Goal: Obtain resource: Obtain resource

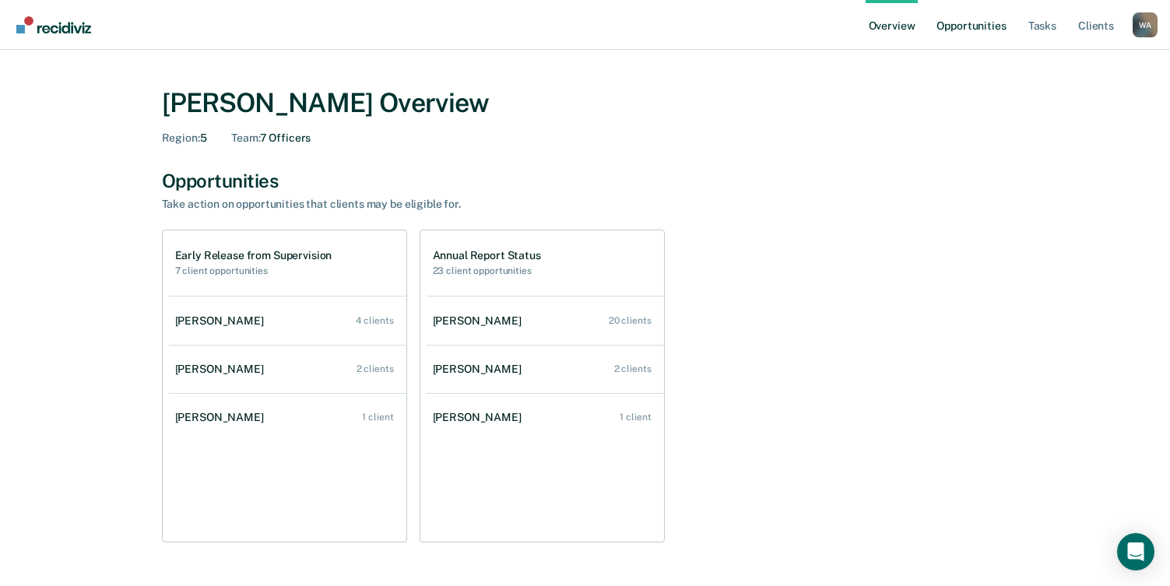
click at [990, 26] on link "Opportunities" at bounding box center [971, 25] width 76 height 50
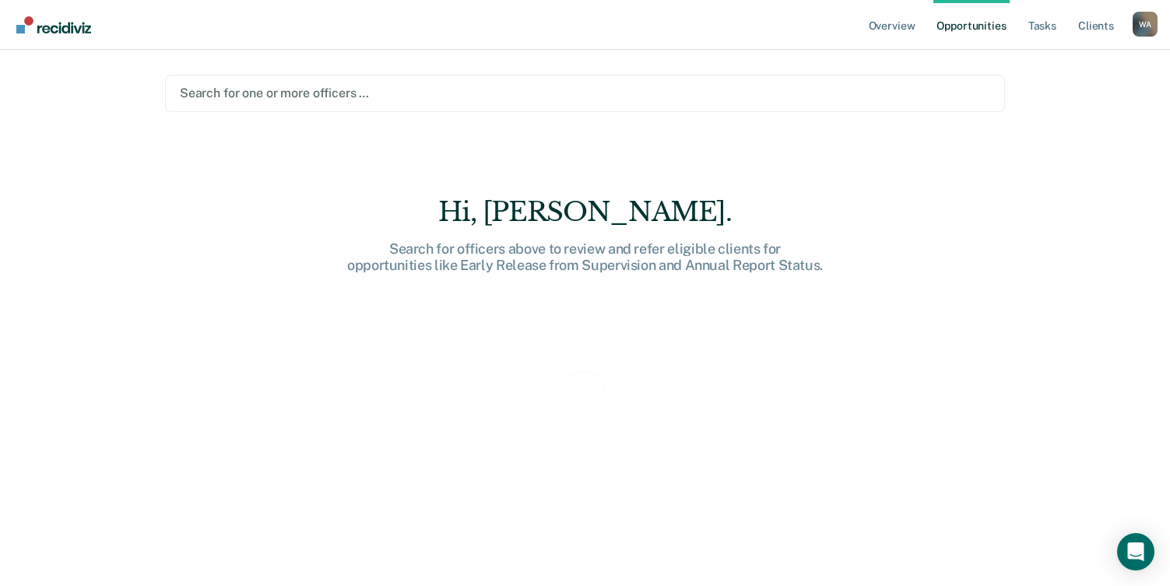
click at [339, 83] on div "Search for one or more officers …" at bounding box center [585, 93] width 814 height 21
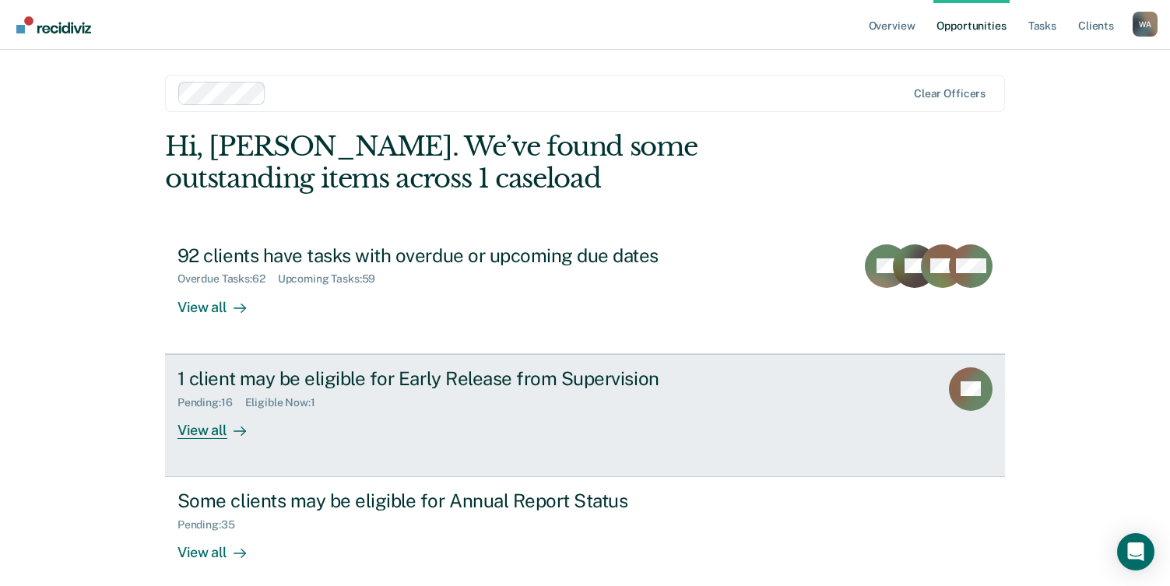
click at [215, 433] on div "View all" at bounding box center [221, 424] width 87 height 30
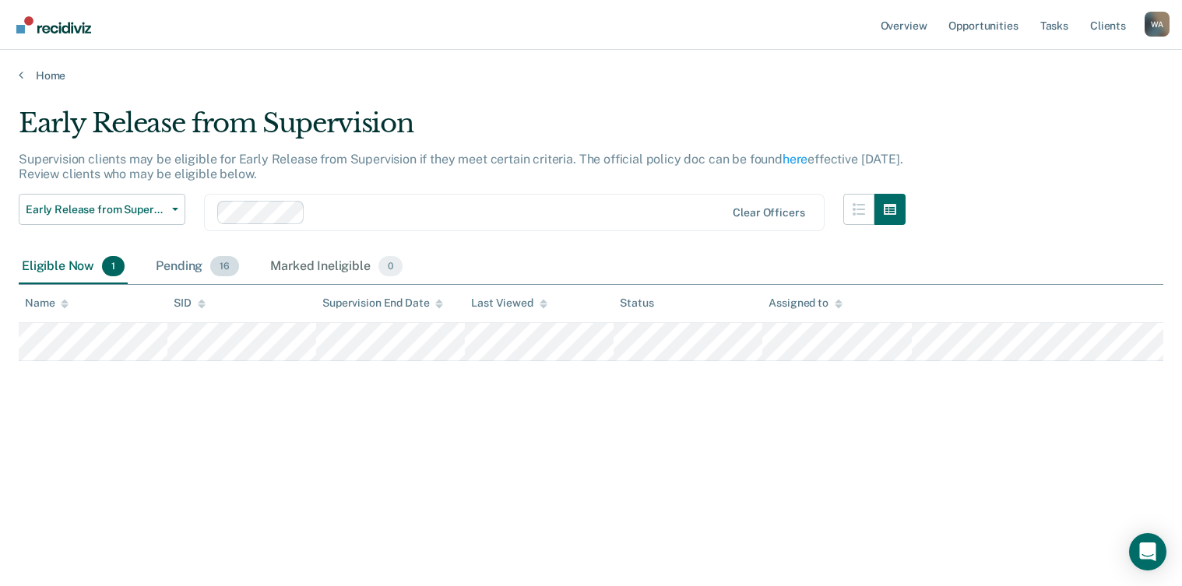
click at [185, 265] on div "Pending 16" at bounding box center [198, 267] width 90 height 34
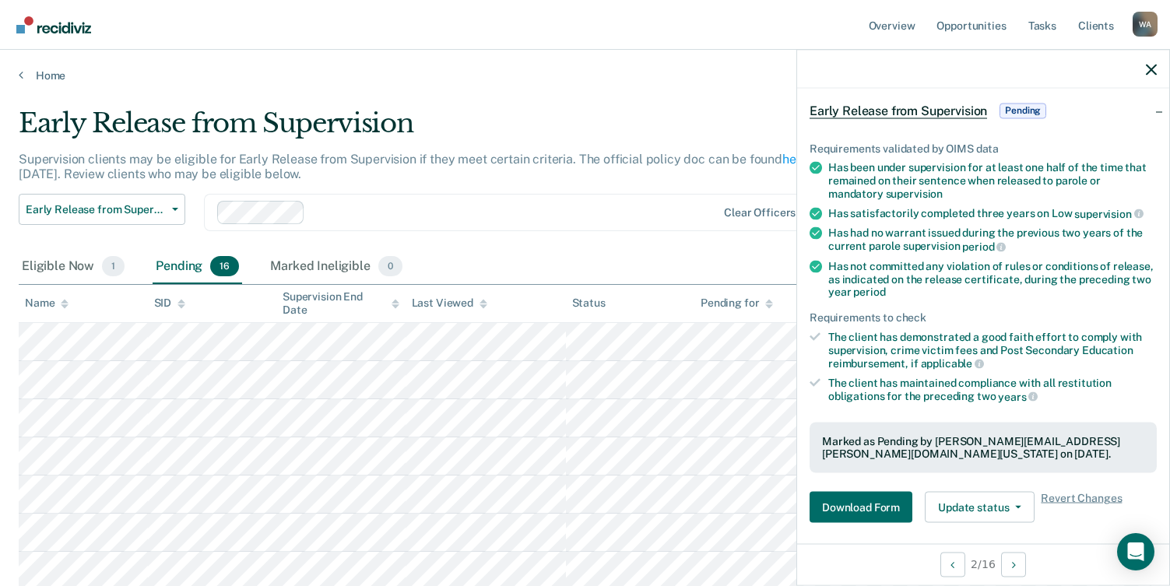
scroll to position [234, 0]
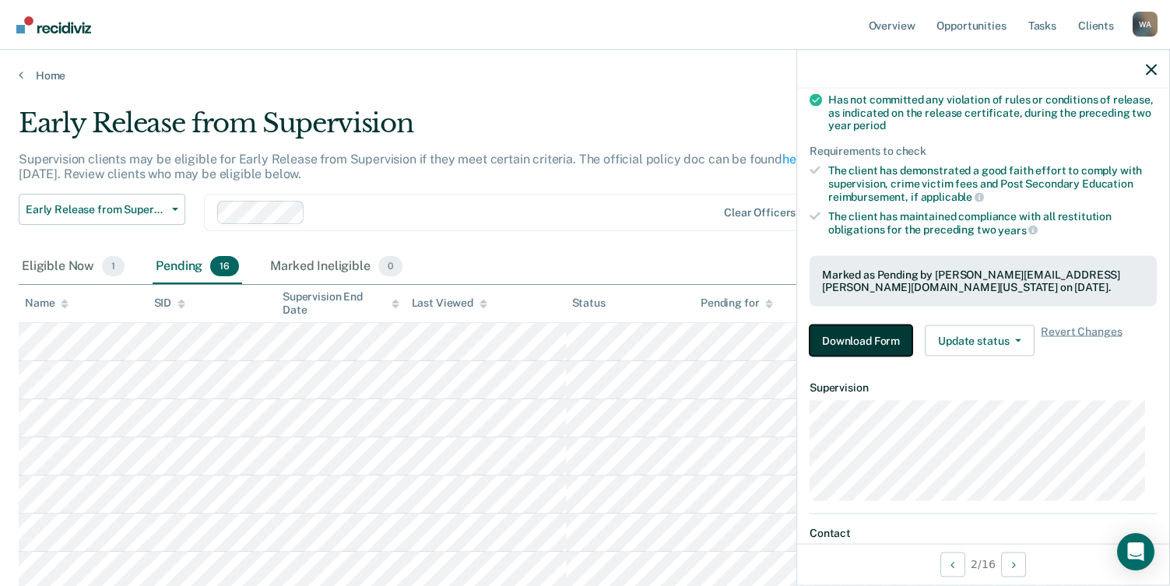
click at [863, 340] on button "Download Form" at bounding box center [861, 340] width 103 height 31
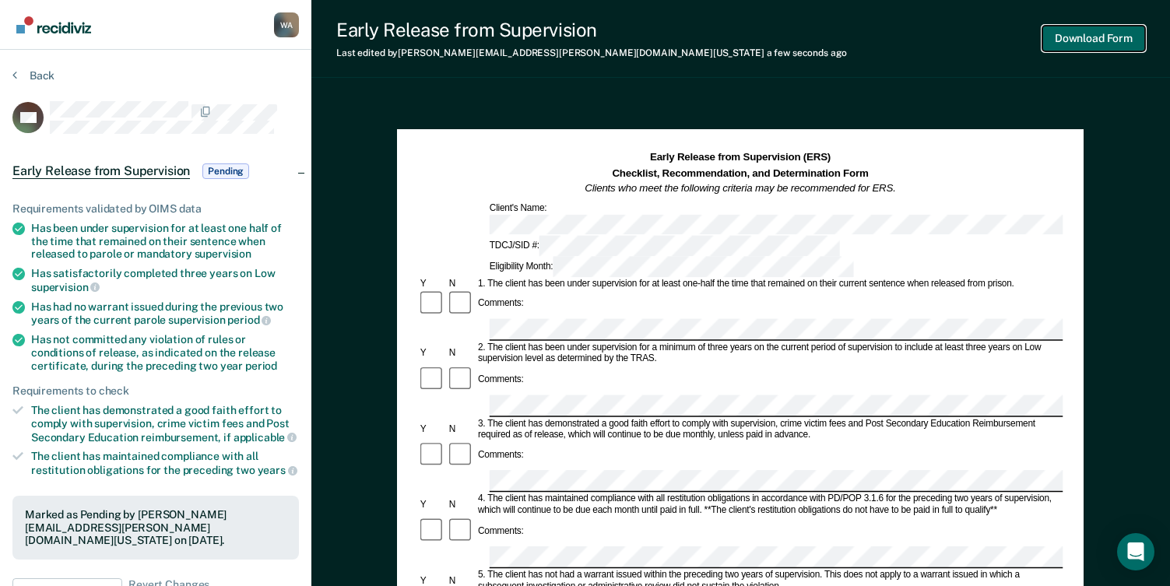
click at [1082, 37] on button "Download Form" at bounding box center [1093, 39] width 103 height 26
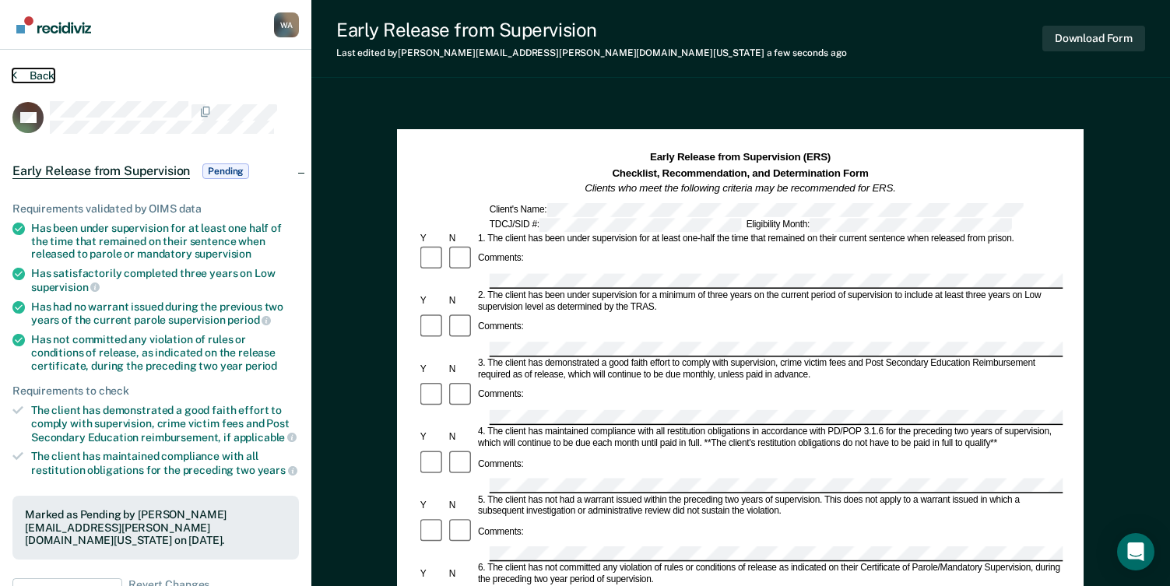
click at [33, 77] on button "Back" at bounding box center [33, 76] width 42 height 14
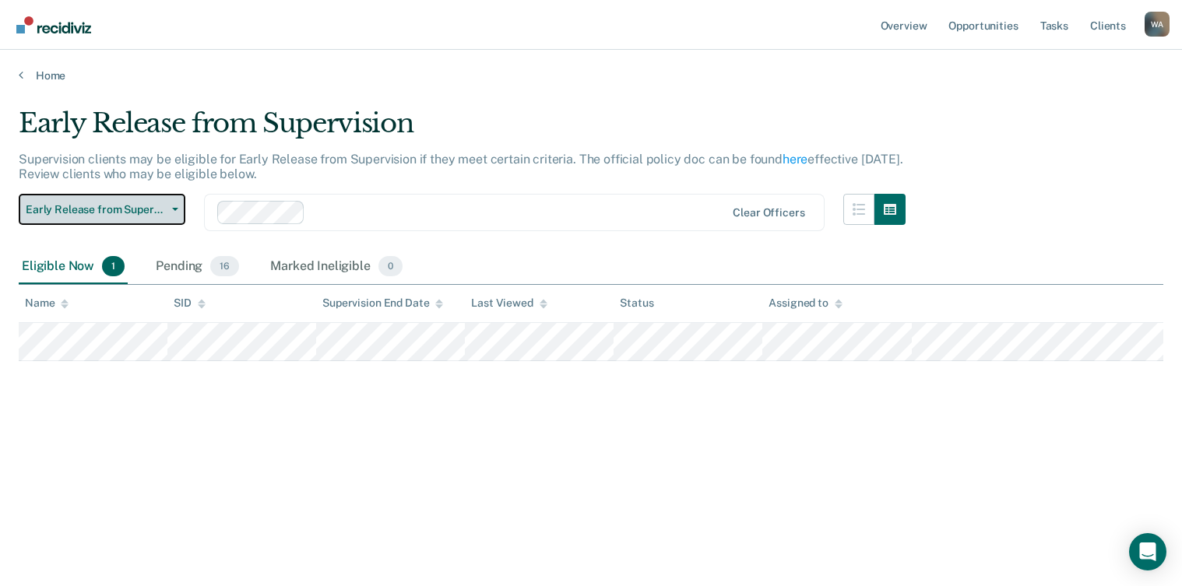
click at [138, 215] on span "Early Release from Supervision" at bounding box center [96, 209] width 140 height 13
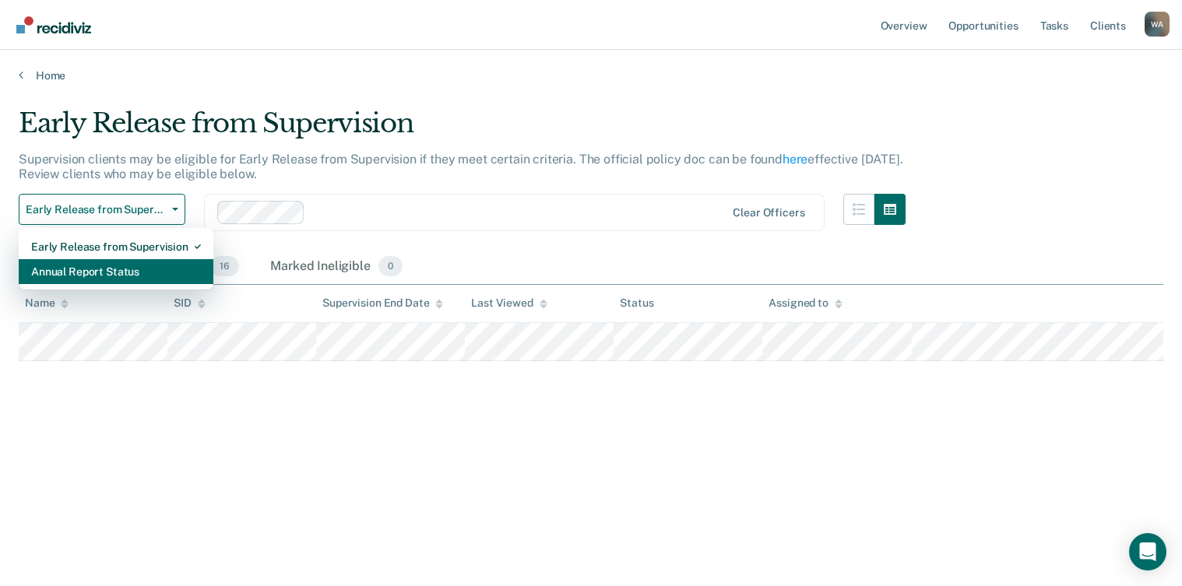
click at [117, 274] on div "Annual Report Status" at bounding box center [116, 271] width 170 height 25
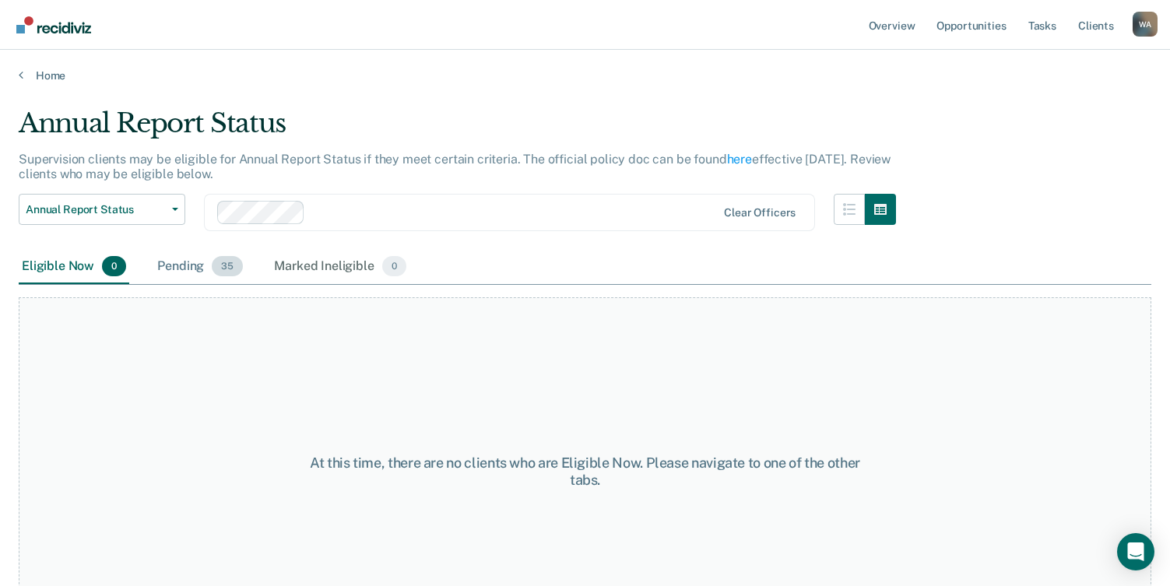
click at [182, 266] on div "Pending 35" at bounding box center [200, 267] width 92 height 34
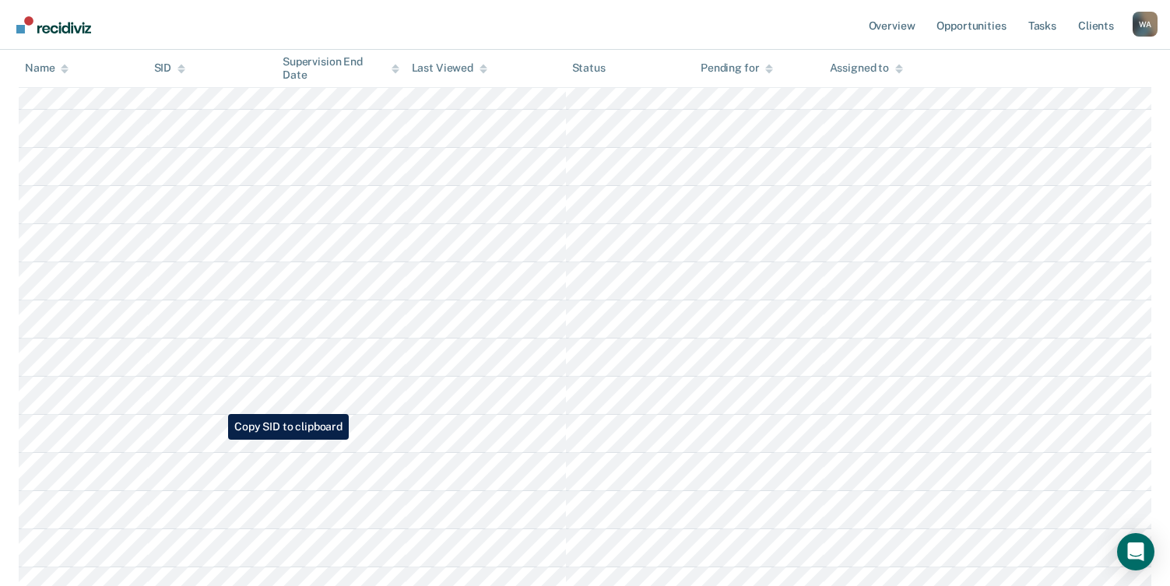
scroll to position [467, 0]
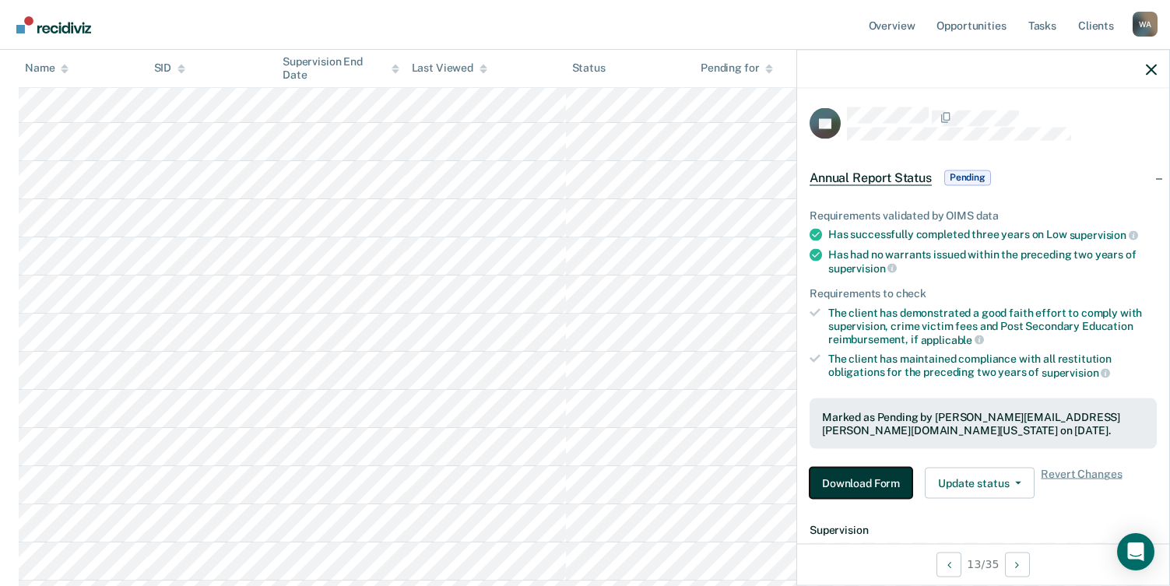
click at [874, 480] on button "Download Form" at bounding box center [861, 483] width 103 height 31
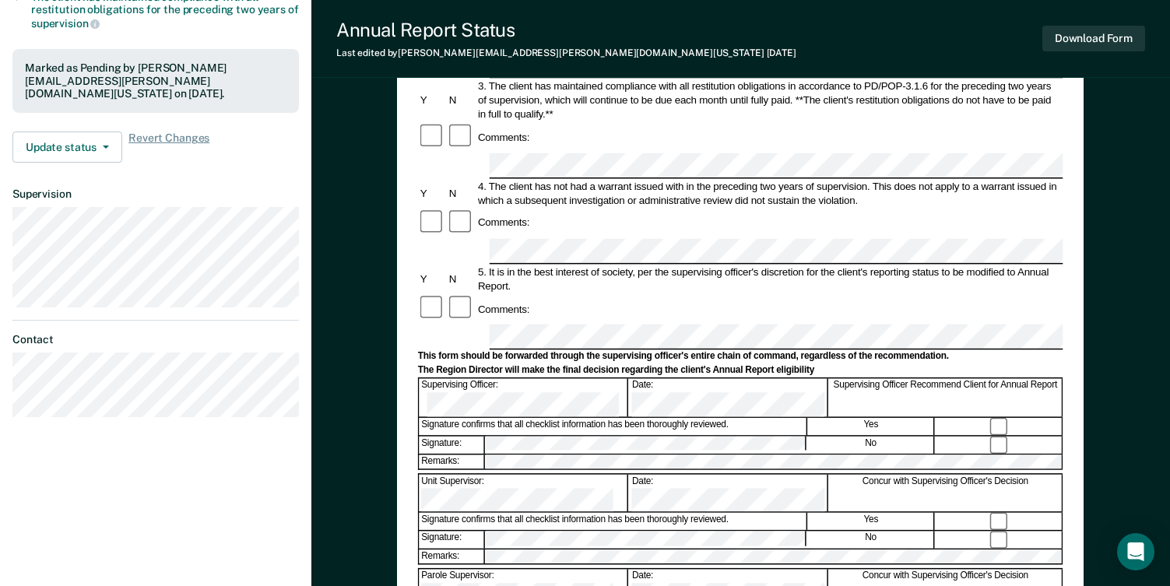
scroll to position [389, 0]
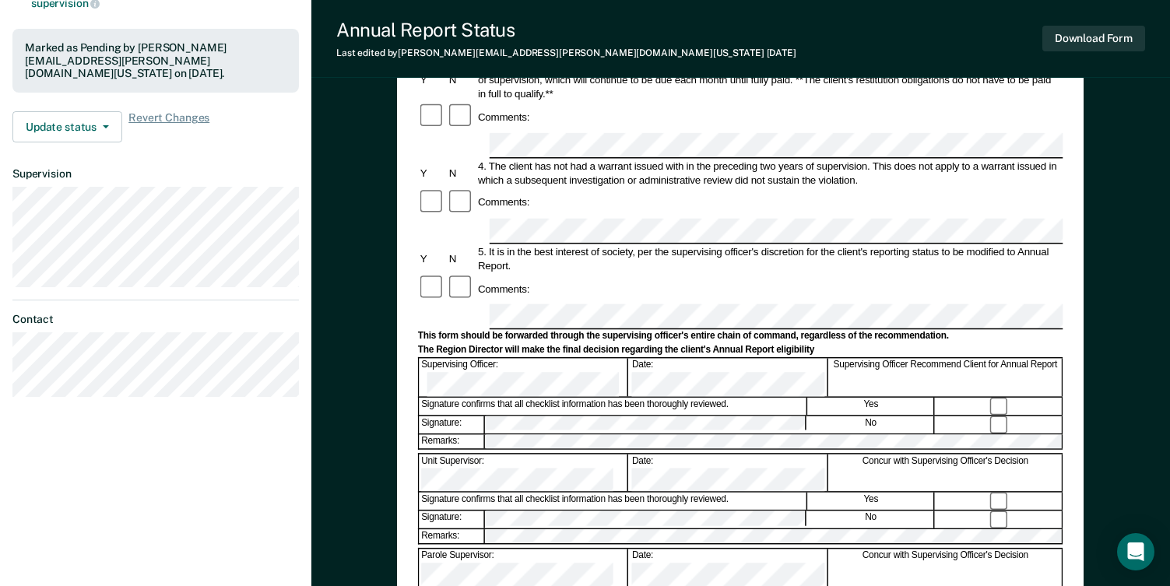
click at [470, 415] on div "Signature: No" at bounding box center [740, 424] width 645 height 18
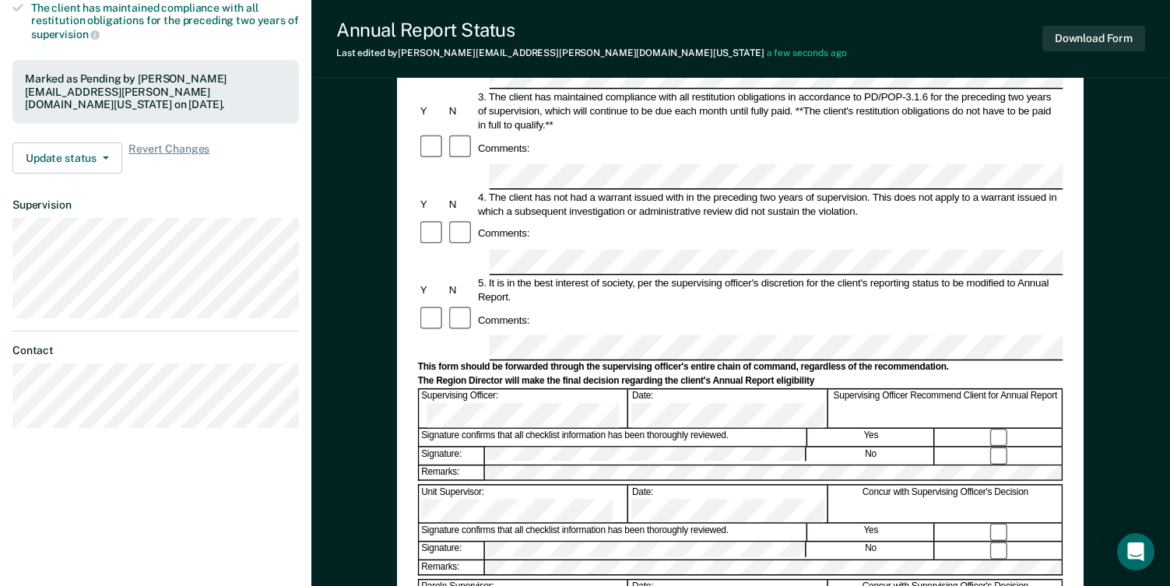
scroll to position [326, 0]
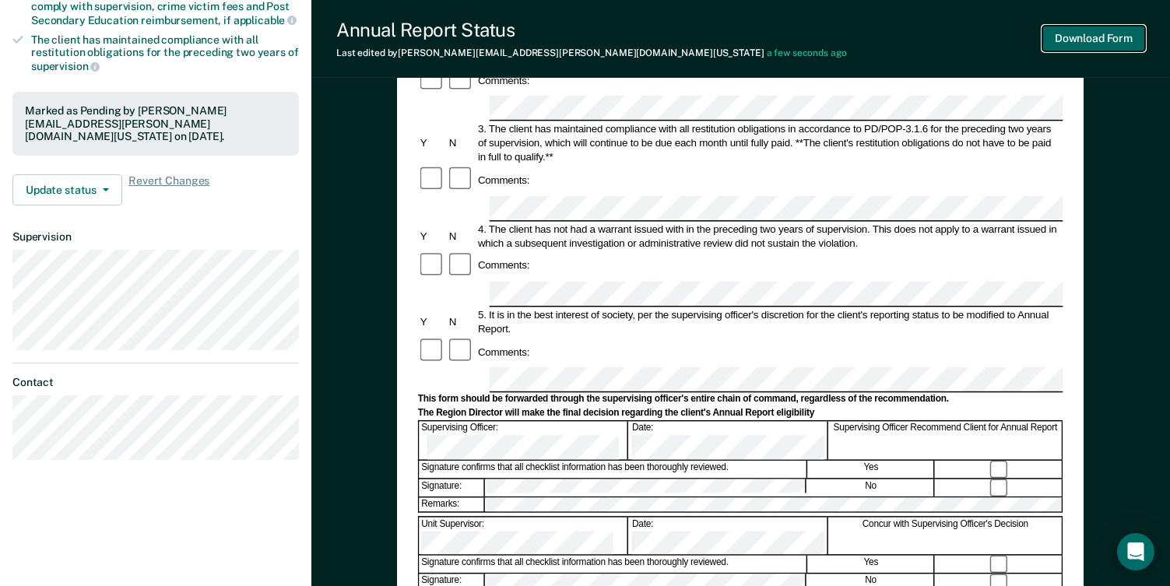
click at [1079, 42] on button "Download Form" at bounding box center [1093, 39] width 103 height 26
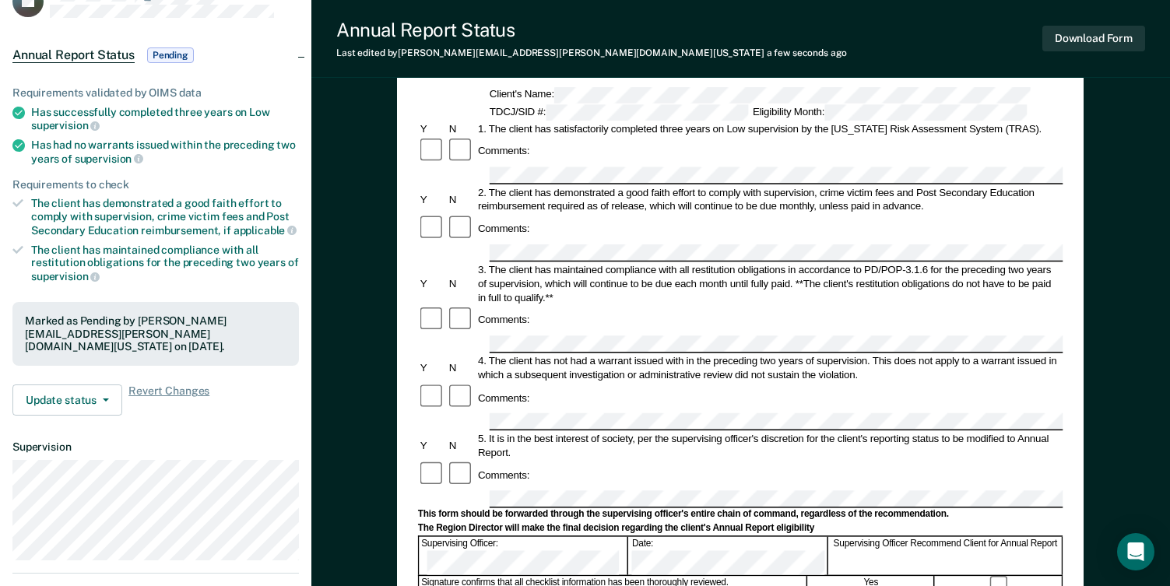
scroll to position [0, 0]
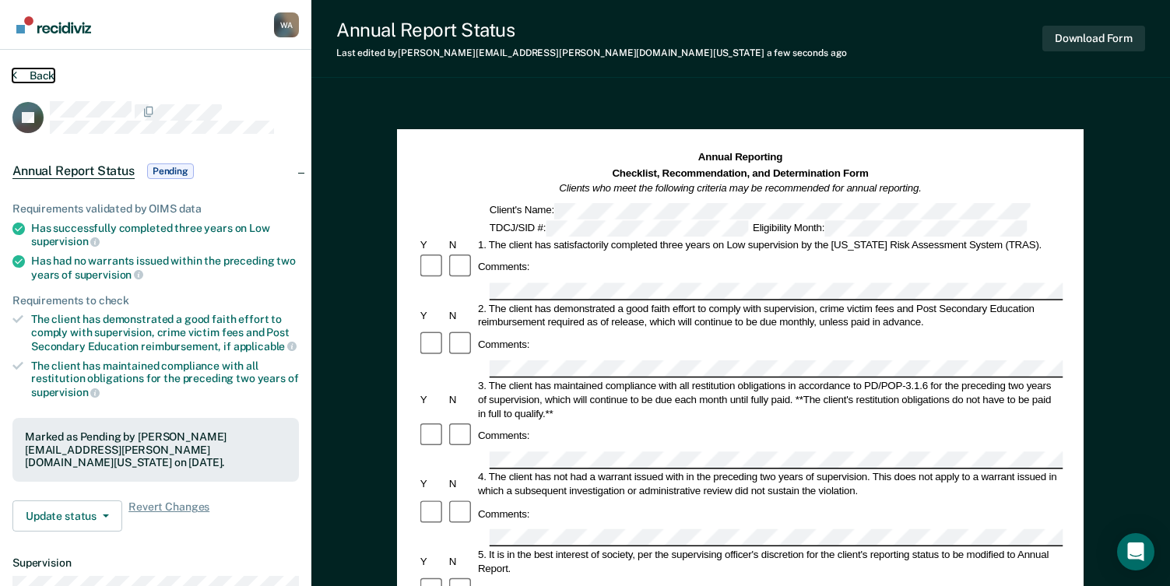
click at [25, 78] on button "Back" at bounding box center [33, 76] width 42 height 14
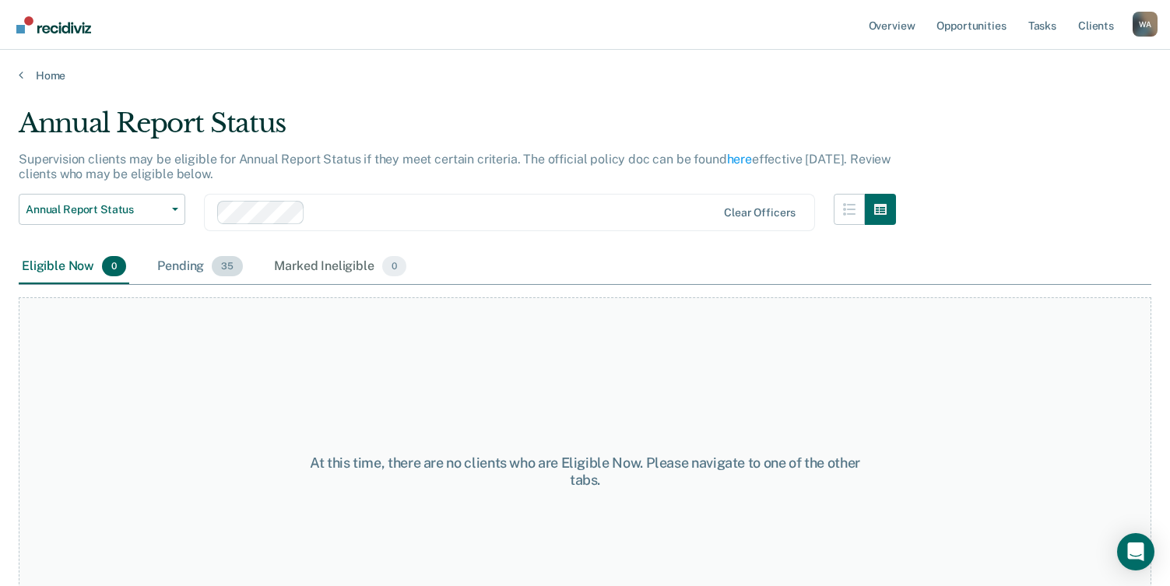
click at [195, 265] on div "Pending 35" at bounding box center [200, 267] width 92 height 34
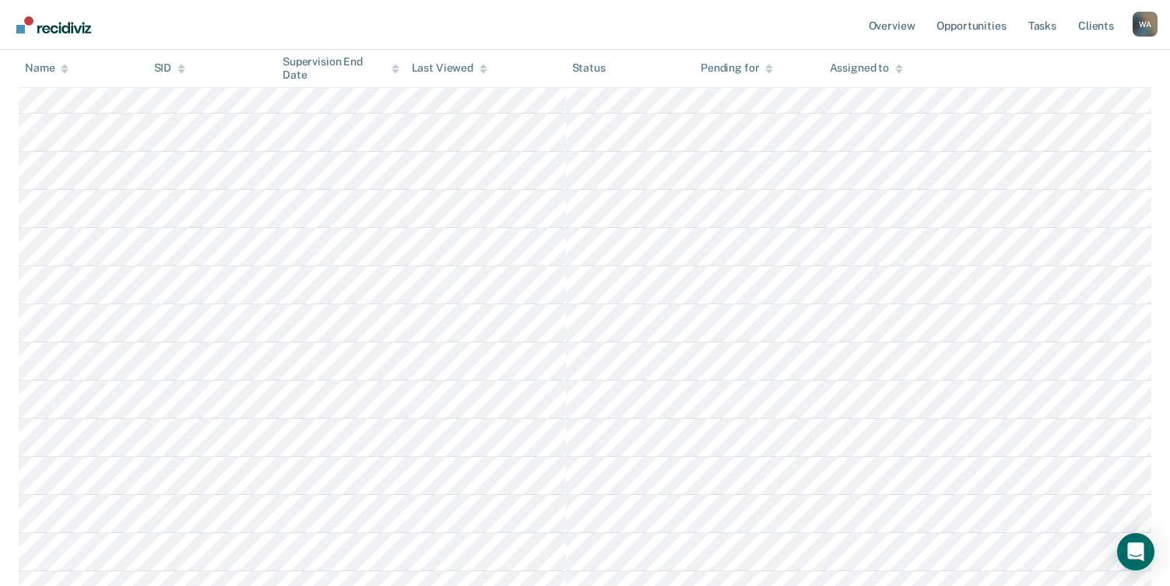
scroll to position [1012, 0]
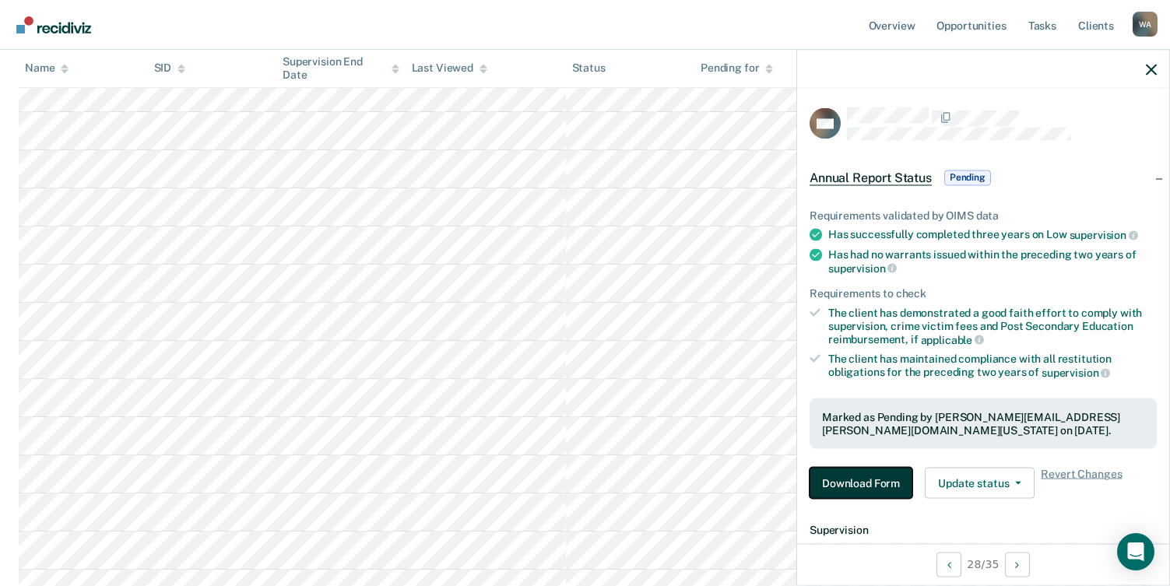
click at [879, 482] on button "Download Form" at bounding box center [861, 483] width 103 height 31
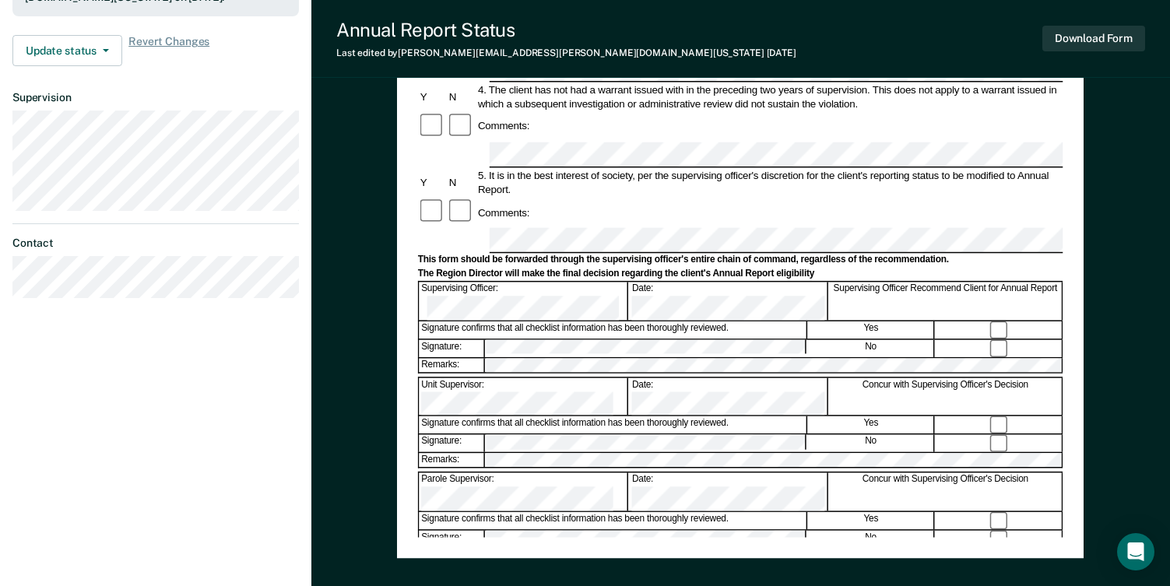
scroll to position [467, 0]
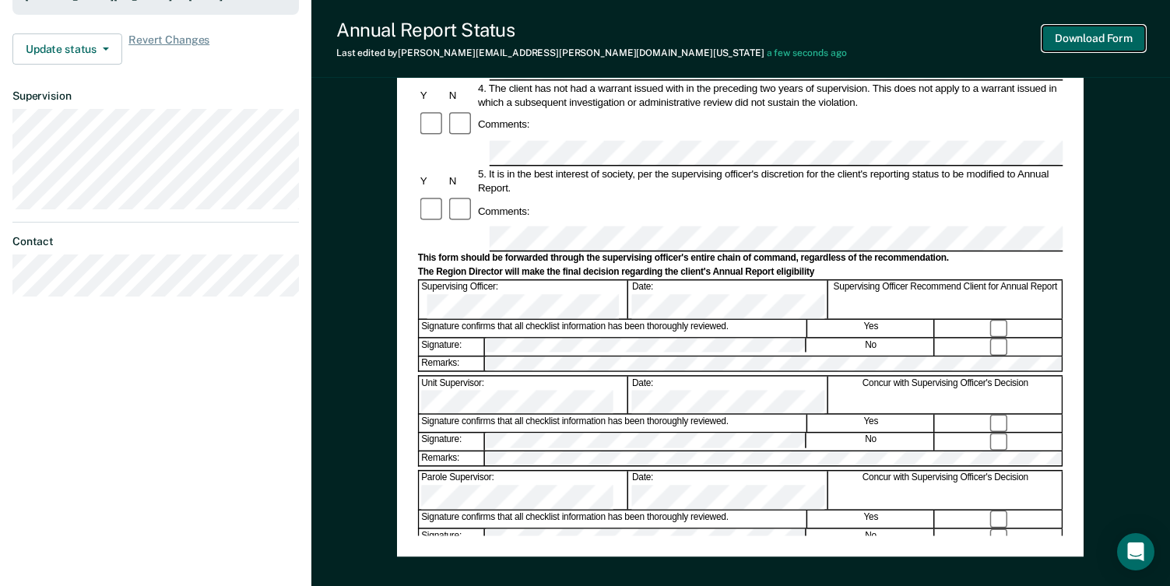
click at [1084, 41] on button "Download Form" at bounding box center [1093, 39] width 103 height 26
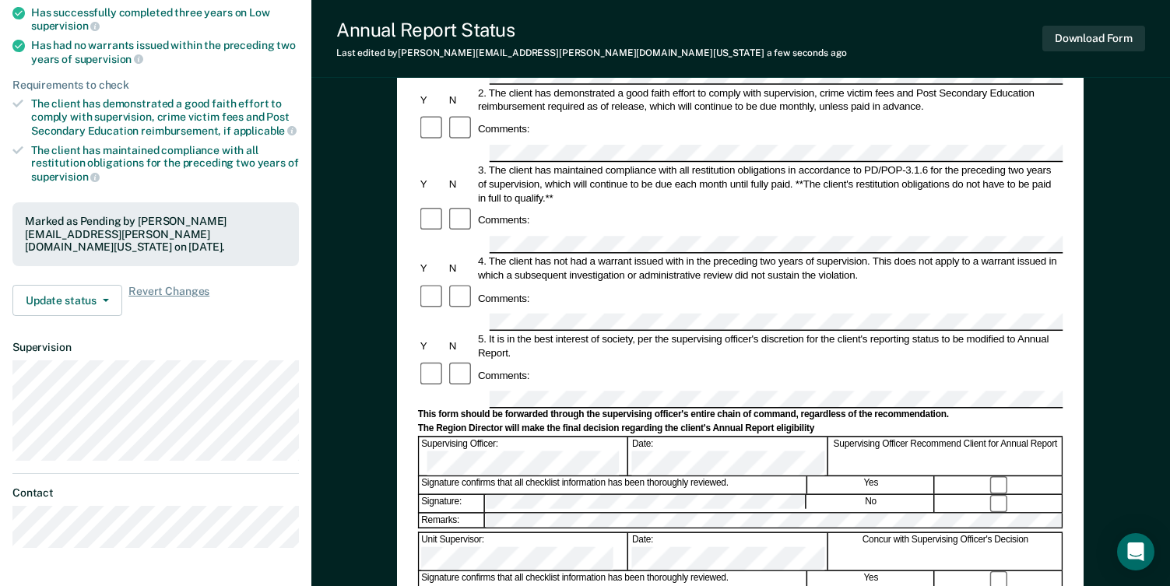
scroll to position [0, 0]
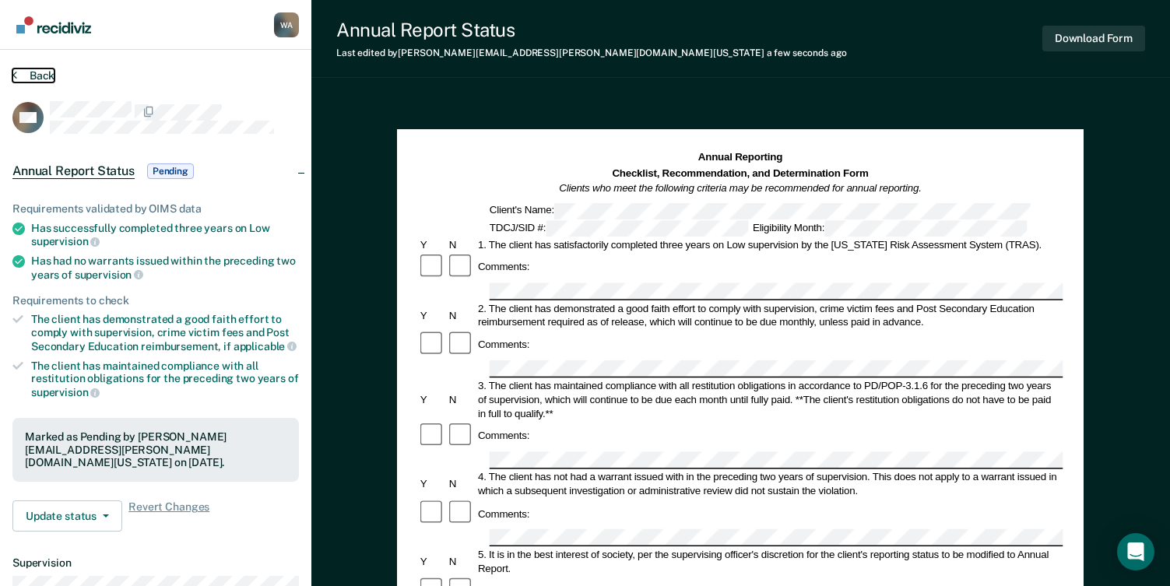
click at [43, 72] on button "Back" at bounding box center [33, 76] width 42 height 14
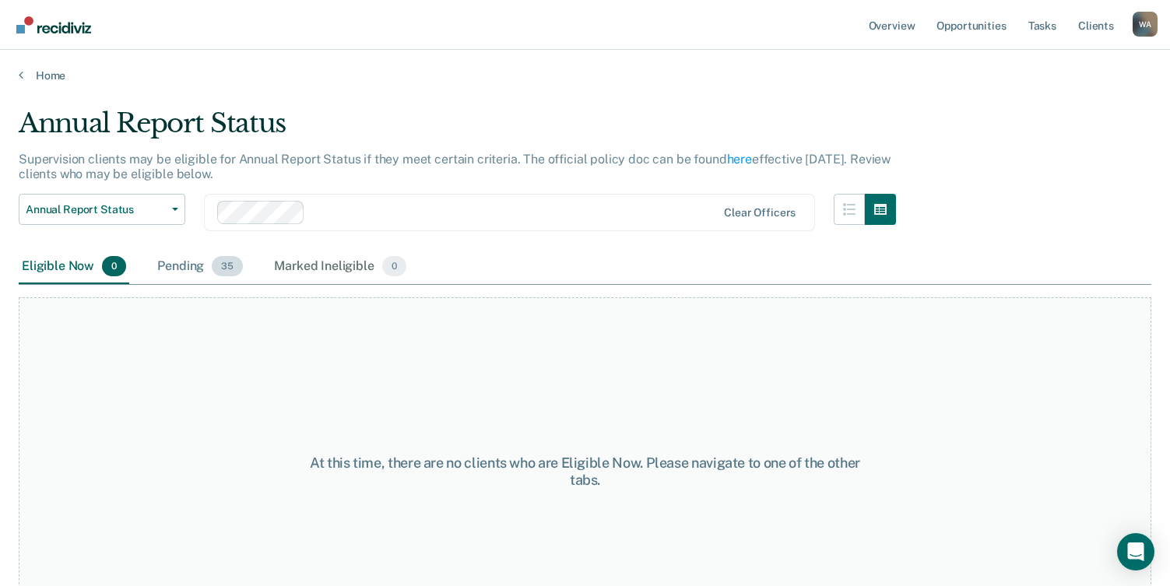
click at [195, 275] on div "Pending 35" at bounding box center [200, 267] width 92 height 34
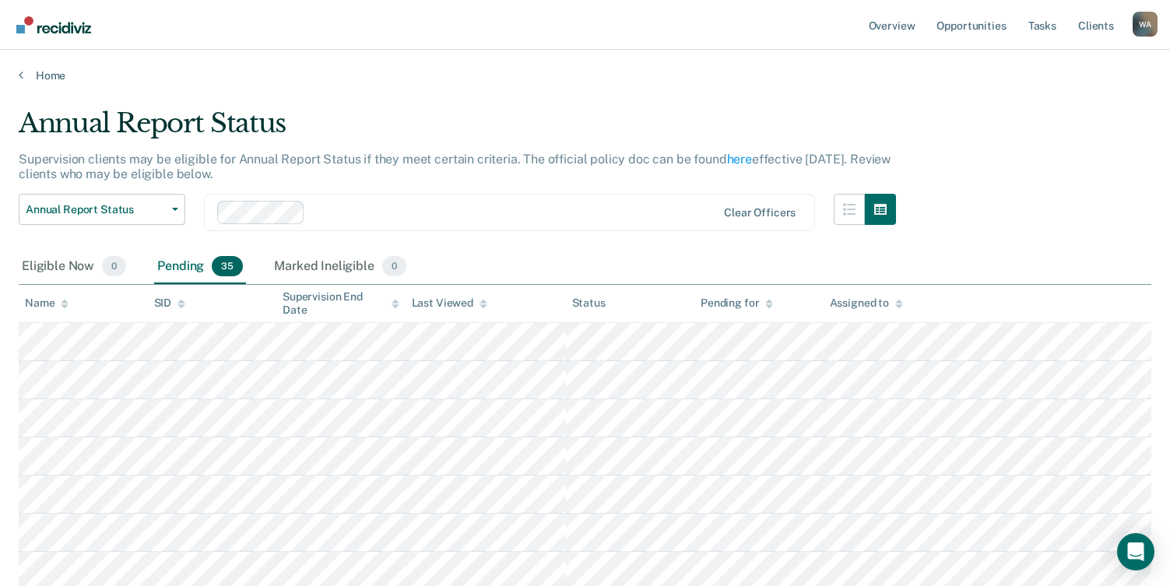
scroll to position [78, 0]
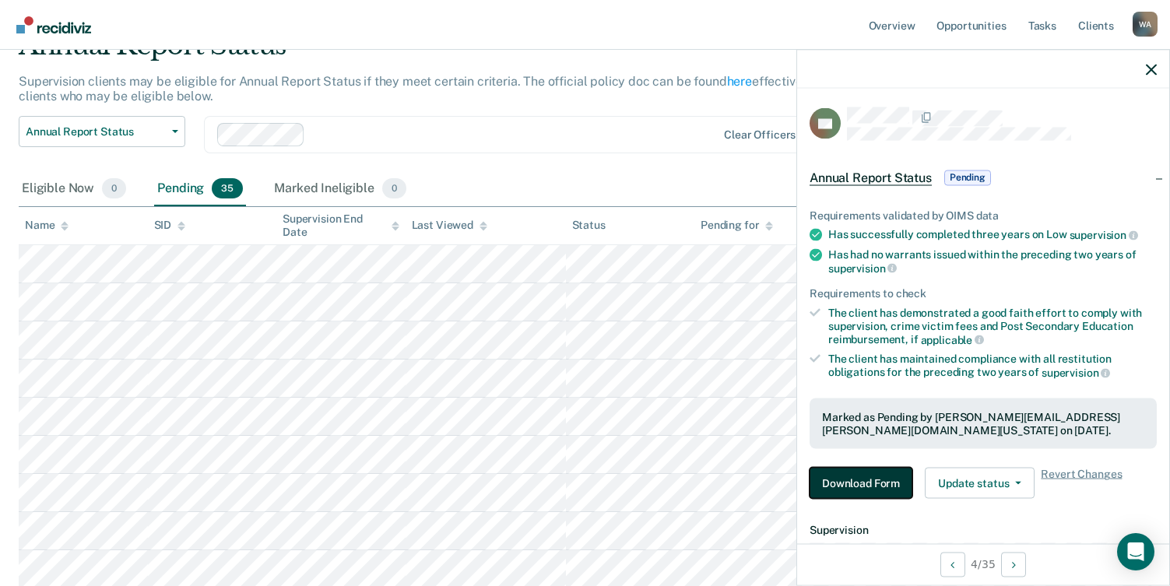
click at [874, 491] on button "Download Form" at bounding box center [861, 483] width 103 height 31
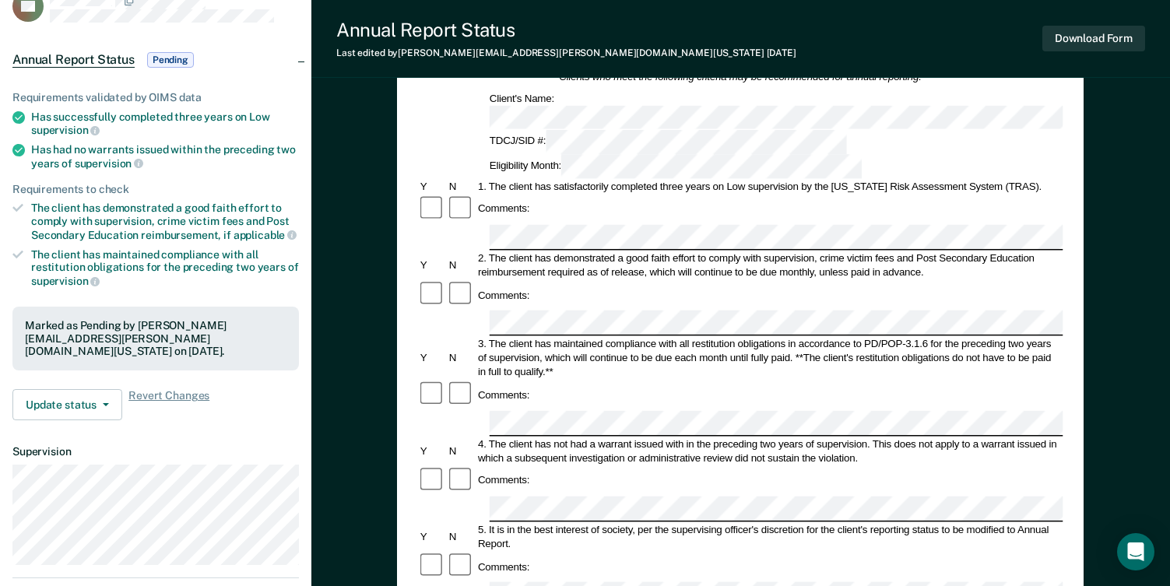
scroll to position [389, 0]
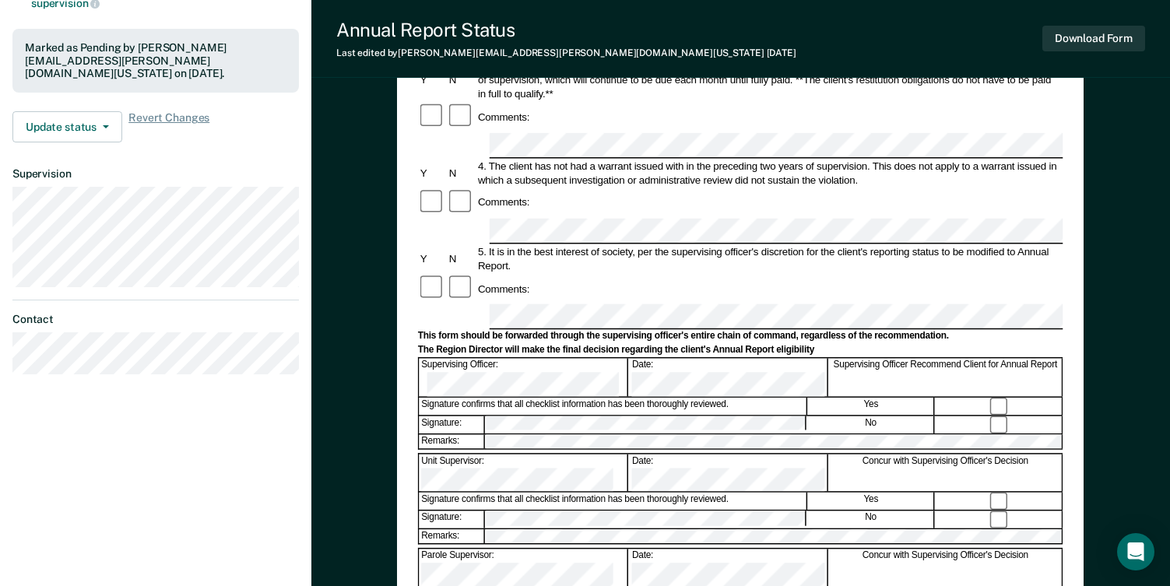
click at [477, 415] on div "Signature: No" at bounding box center [740, 424] width 645 height 18
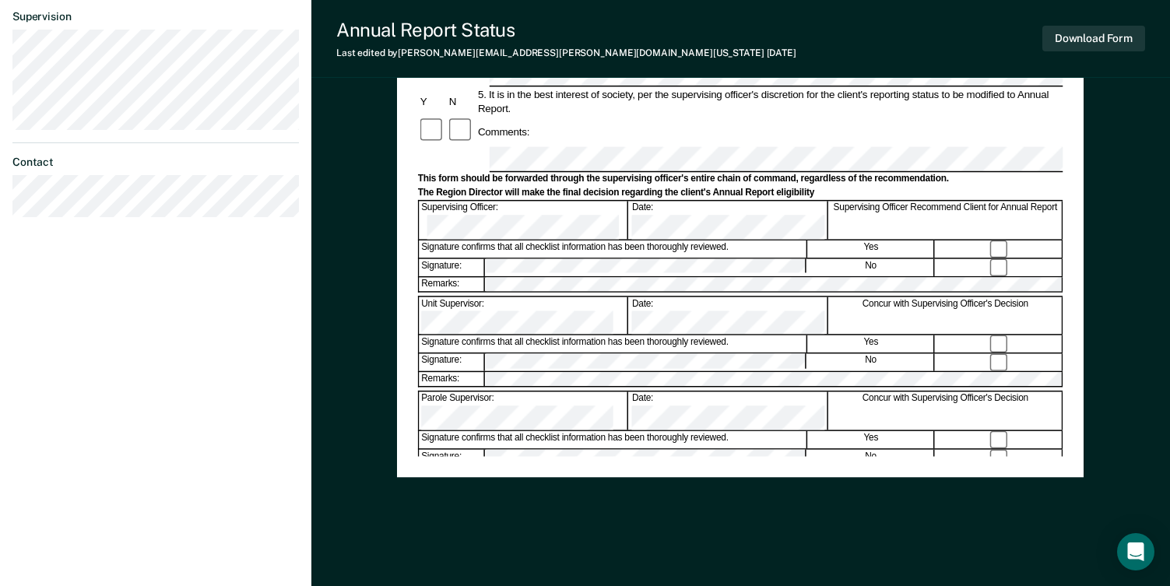
scroll to position [560, 0]
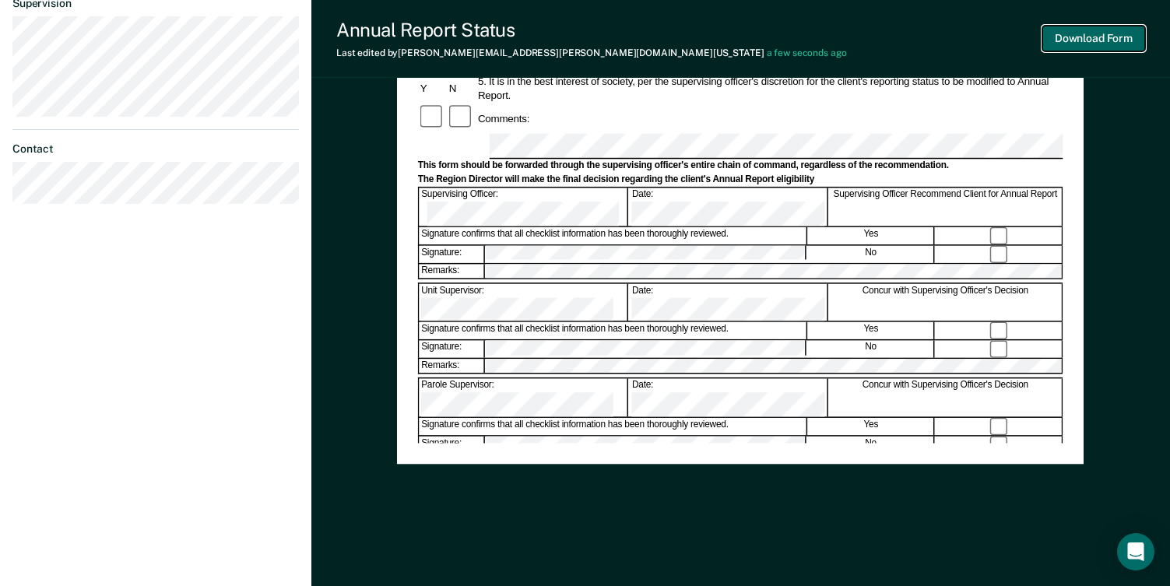
click at [1081, 30] on button "Download Form" at bounding box center [1093, 39] width 103 height 26
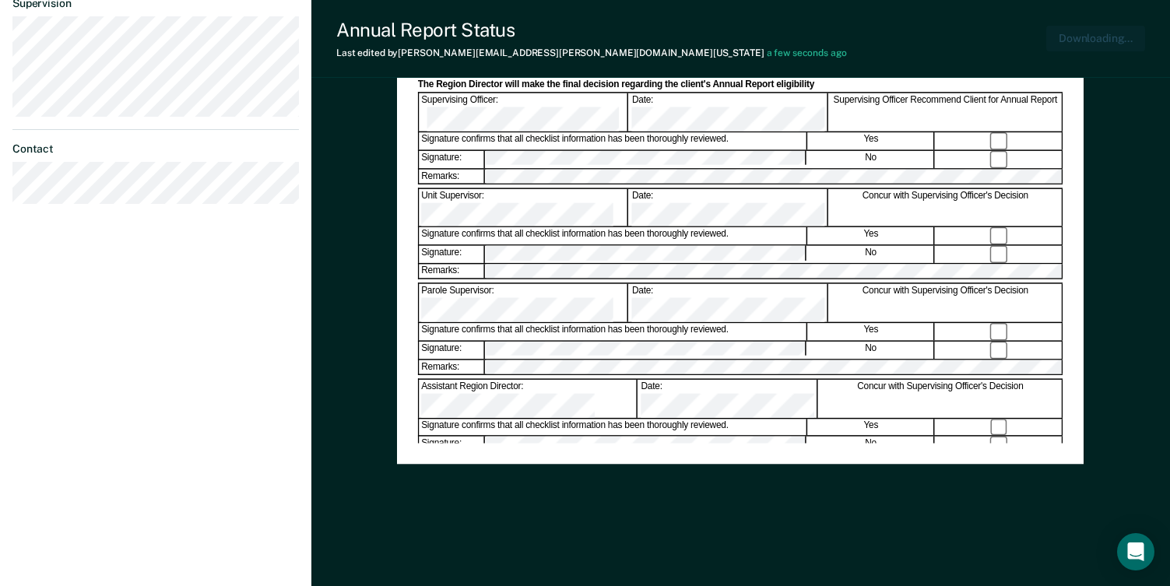
scroll to position [0, 0]
